Goal: Check status: Check status

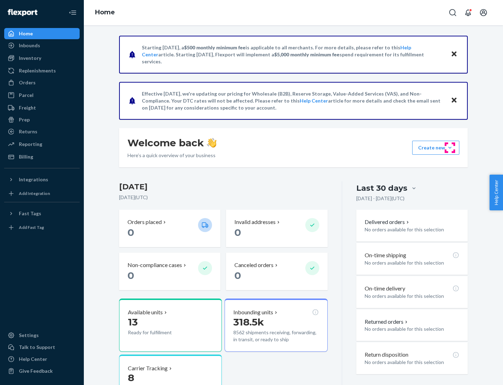
click at [450, 148] on button "Create new Create new inbound Create new order Create new product" at bounding box center [436, 148] width 47 height 14
click at [29, 45] on div "Inbounds" at bounding box center [29, 45] width 21 height 7
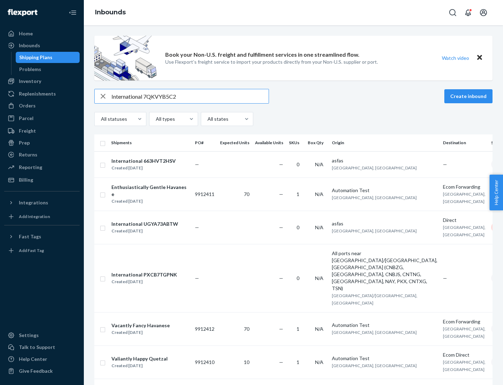
type input "International 7QKVYB5C29"
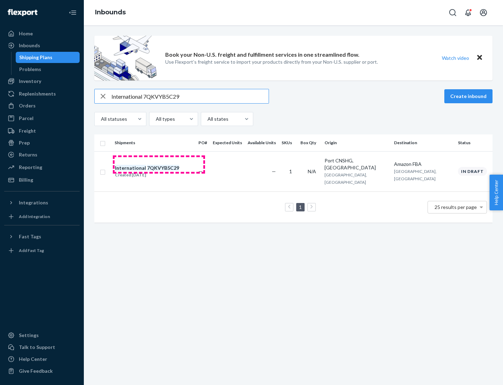
click at [159, 171] on div "Created [DATE]" at bounding box center [147, 174] width 64 height 7
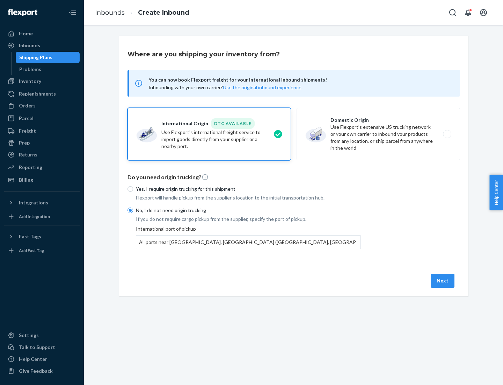
click at [443, 280] on button "Next" at bounding box center [443, 280] width 24 height 14
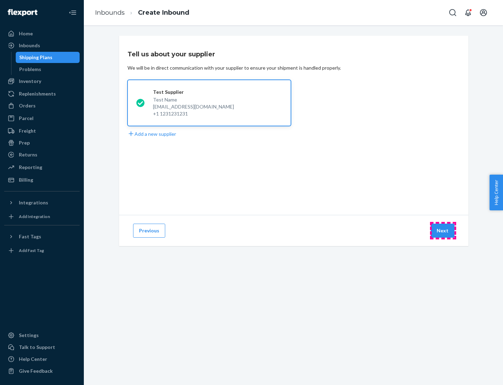
click at [443, 230] on button "Next" at bounding box center [443, 230] width 24 height 14
